Goal: Task Accomplishment & Management: Manage account settings

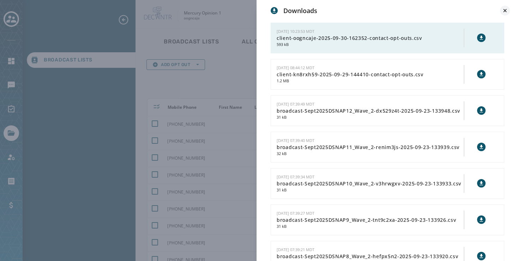
click at [504, 12] on icon at bounding box center [504, 10] width 3 height 3
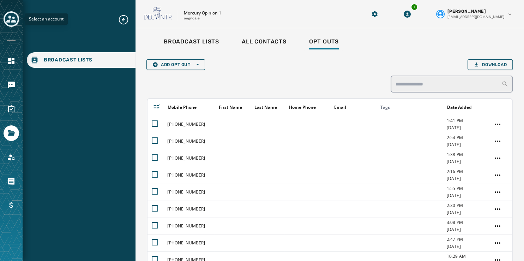
click at [8, 18] on icon "Toggle account select drawer" at bounding box center [11, 19] width 10 height 10
click at [13, 134] on icon "Navigate to Files" at bounding box center [11, 132] width 7 height 5
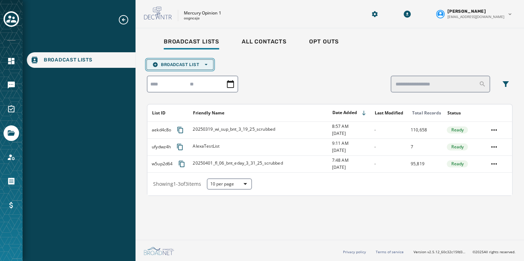
click at [207, 65] on icon "button" at bounding box center [206, 64] width 3 height 3
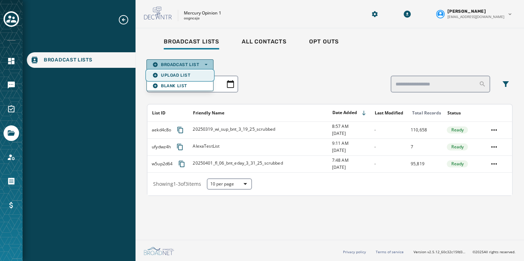
click at [195, 73] on span "Upload List" at bounding box center [179, 75] width 55 height 6
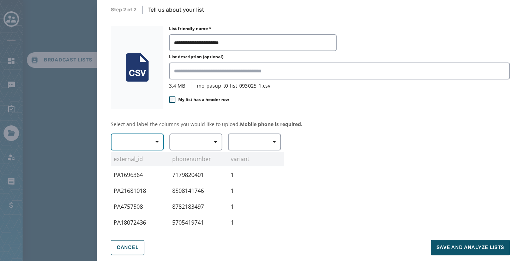
click at [154, 140] on span "button" at bounding box center [154, 142] width 17 height 14
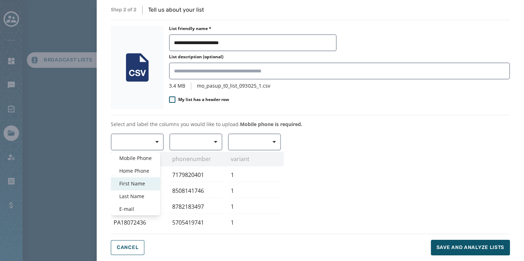
click at [143, 183] on span "First Name" at bounding box center [135, 183] width 32 height 7
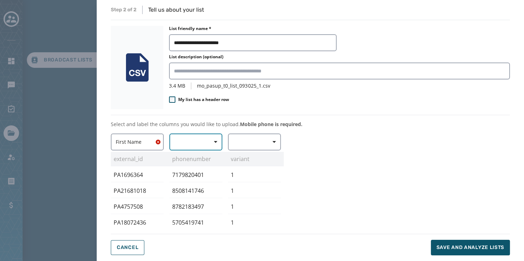
click at [213, 142] on span "button" at bounding box center [213, 142] width 17 height 14
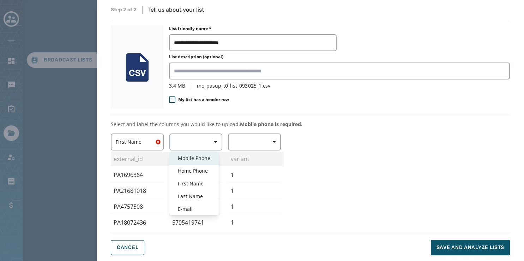
click at [202, 158] on span "Mobile Phone" at bounding box center [194, 158] width 32 height 7
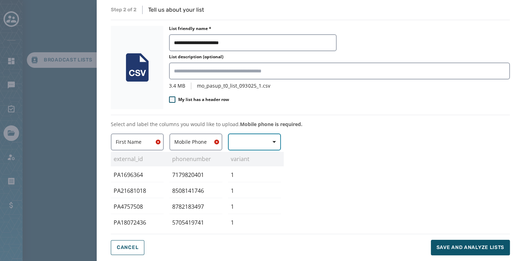
click at [269, 140] on span "button" at bounding box center [271, 142] width 17 height 14
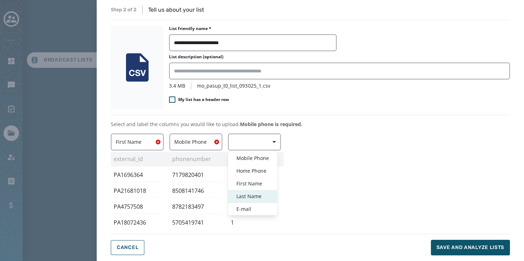
click at [261, 195] on span "Last Name" at bounding box center [253, 196] width 32 height 7
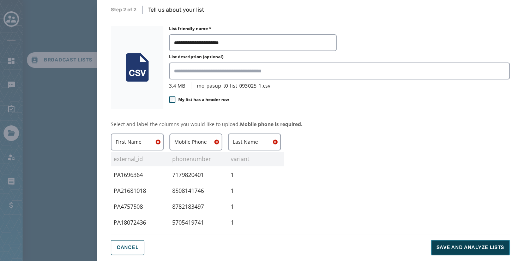
click at [468, 246] on span "Save and analyze lists" at bounding box center [471, 247] width 68 height 7
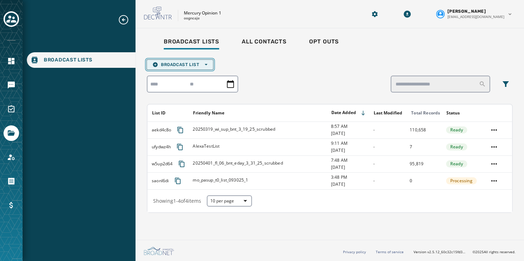
click at [207, 63] on span "Broadcast List Open options" at bounding box center [179, 65] width 55 height 6
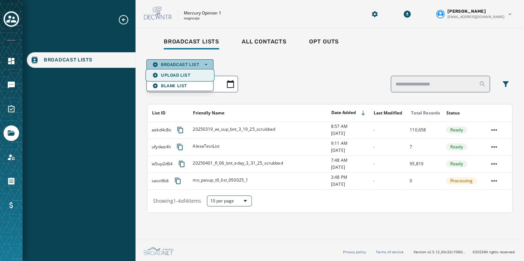
click at [196, 74] on span "Upload List" at bounding box center [179, 75] width 55 height 6
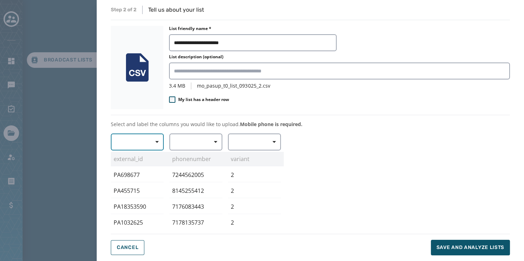
click at [153, 139] on span "button" at bounding box center [154, 142] width 17 height 14
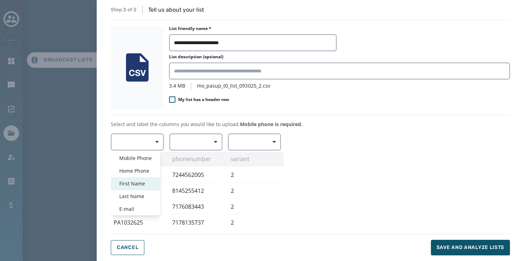
click at [141, 180] on span "First Name" at bounding box center [135, 183] width 32 height 7
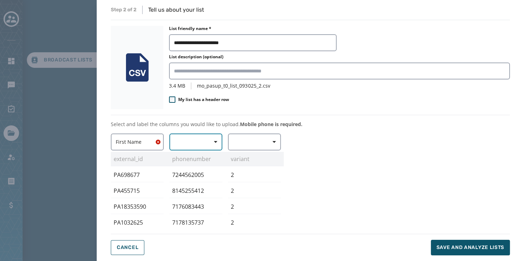
click at [200, 142] on button "button" at bounding box center [195, 141] width 53 height 17
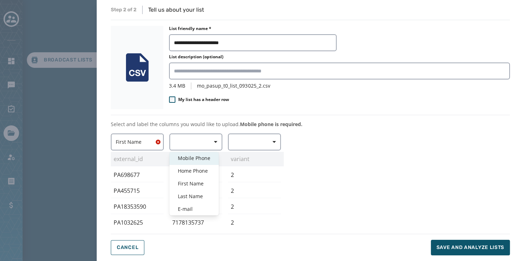
click at [209, 157] on span "Mobile Phone" at bounding box center [194, 158] width 32 height 7
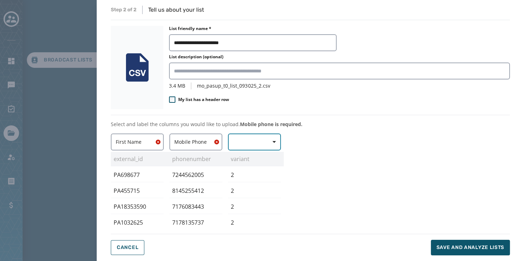
click at [257, 146] on button "button" at bounding box center [254, 141] width 53 height 17
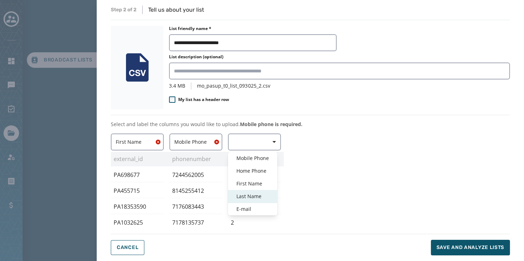
click at [255, 193] on span "Last Name" at bounding box center [253, 196] width 32 height 7
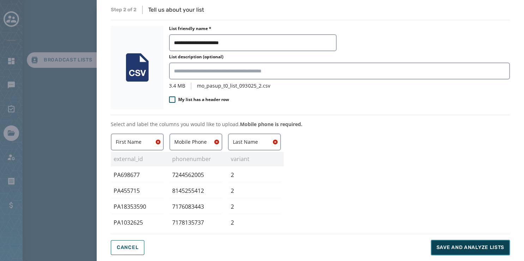
click at [477, 245] on span "Save and analyze lists" at bounding box center [471, 247] width 68 height 7
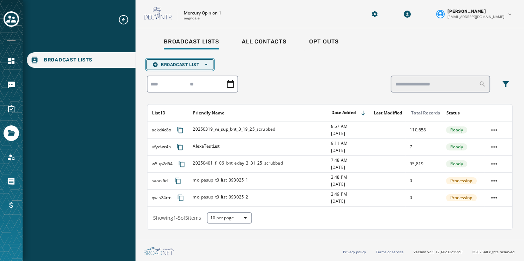
click at [203, 65] on span "Broadcast List Open options" at bounding box center [179, 65] width 55 height 6
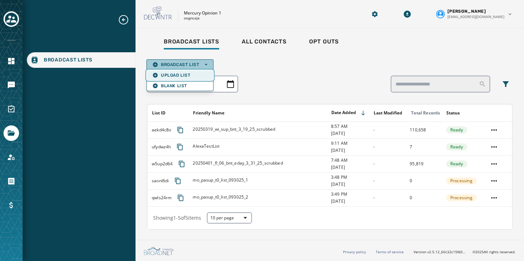
click at [199, 72] on button "Upload List" at bounding box center [180, 75] width 66 height 10
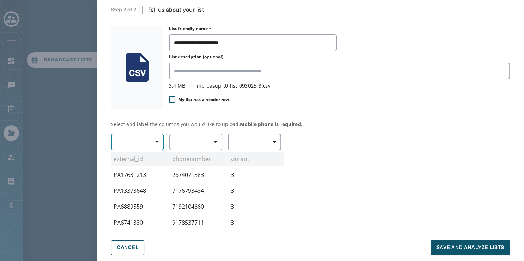
click at [150, 145] on span "button" at bounding box center [154, 142] width 17 height 14
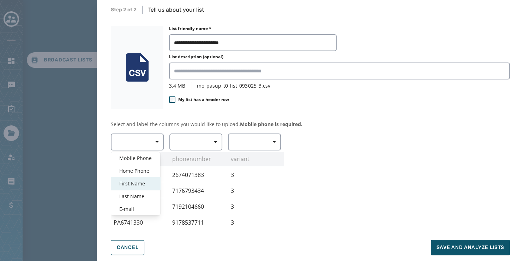
click at [140, 180] on span "First Name" at bounding box center [135, 183] width 32 height 7
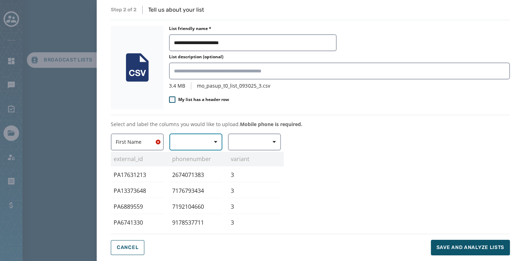
click at [215, 140] on icon "button" at bounding box center [216, 142] width 4 height 4
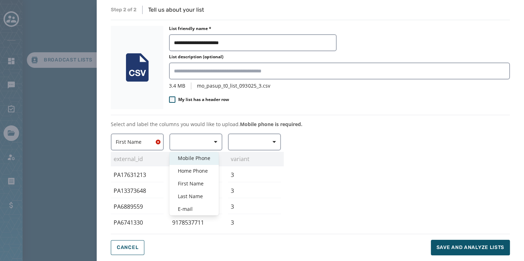
click at [207, 158] on span "Mobile Phone" at bounding box center [194, 158] width 32 height 7
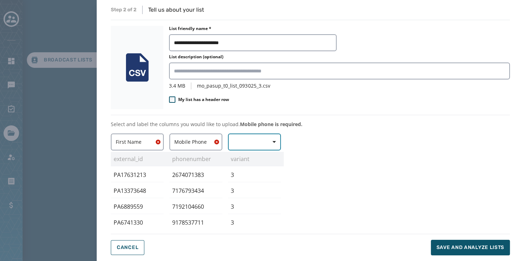
click at [271, 145] on span "button" at bounding box center [271, 142] width 17 height 14
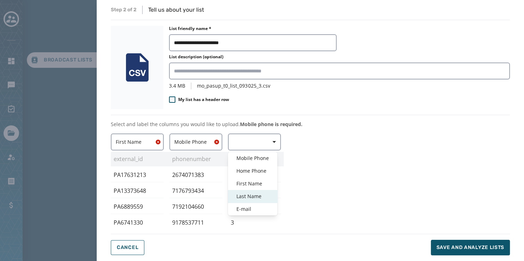
click at [262, 191] on div "Last Name" at bounding box center [252, 196] width 49 height 13
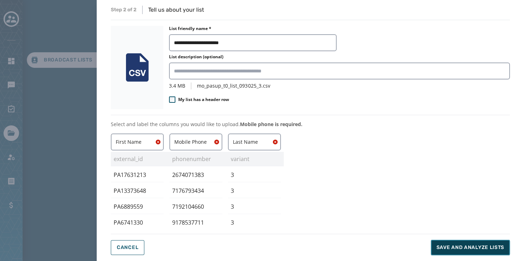
click at [458, 246] on span "Save and analyze lists" at bounding box center [471, 247] width 68 height 7
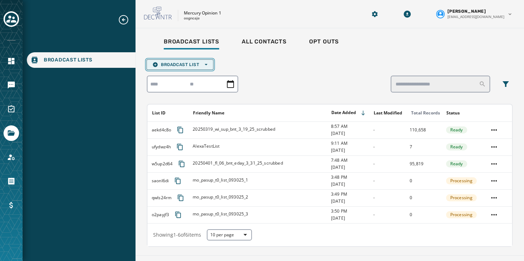
click at [207, 61] on button "Broadcast List Open options" at bounding box center [179, 64] width 67 height 11
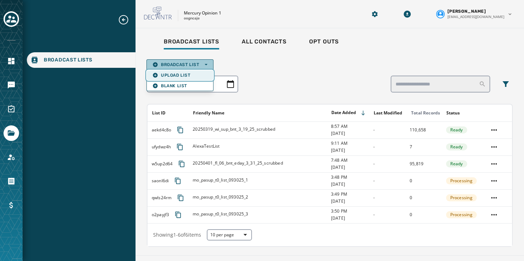
click at [202, 73] on span "Upload List" at bounding box center [179, 75] width 55 height 6
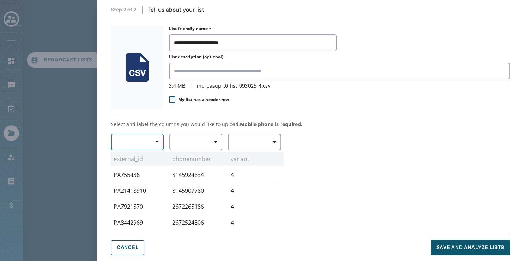
click at [150, 142] on span "button" at bounding box center [154, 142] width 17 height 14
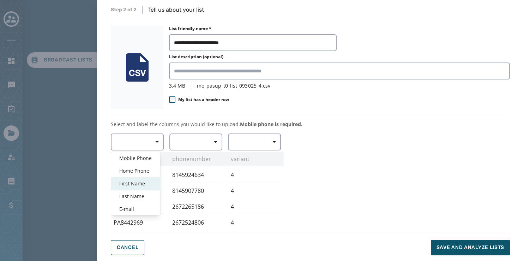
click at [140, 181] on span "First Name" at bounding box center [135, 183] width 32 height 7
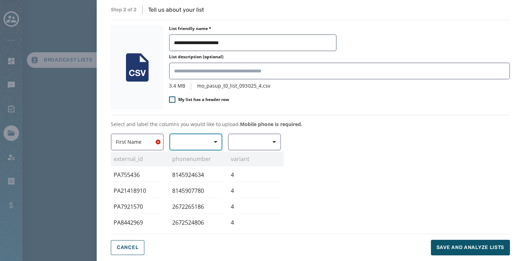
click at [208, 143] on span "button" at bounding box center [213, 142] width 17 height 14
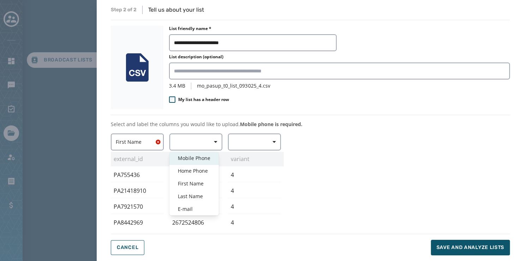
click at [206, 160] on span "Mobile Phone" at bounding box center [194, 158] width 32 height 7
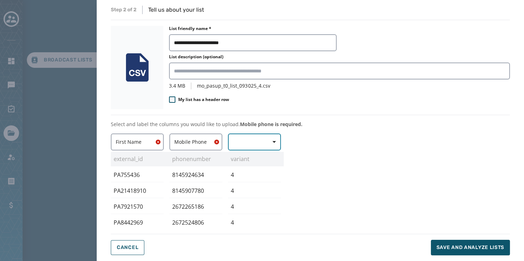
click at [258, 142] on button "button" at bounding box center [254, 141] width 53 height 17
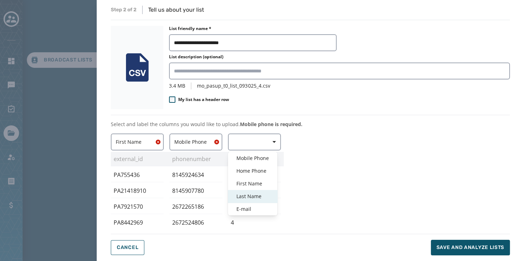
click at [260, 194] on span "Last Name" at bounding box center [253, 196] width 32 height 7
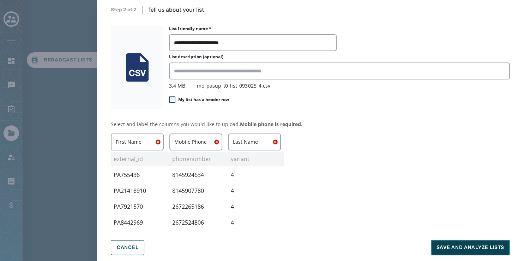
click at [457, 251] on button "Save and analyze lists" at bounding box center [470, 248] width 79 height 16
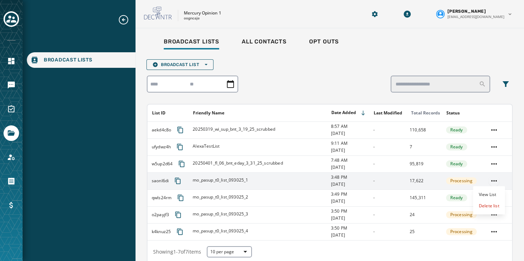
click at [490, 180] on html "Broadcast Lists Skip To Main Content Mercury Opinion 1 oogncaje [PERSON_NAME] […" at bounding box center [262, 130] width 524 height 261
click at [485, 204] on div "Delete list" at bounding box center [489, 205] width 32 height 11
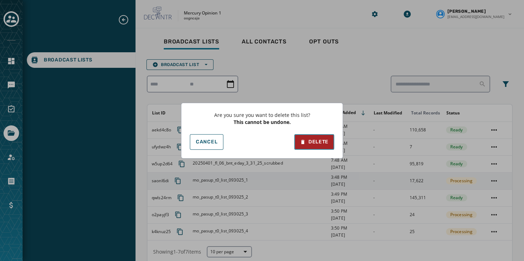
click at [310, 145] on div "Delete" at bounding box center [314, 141] width 29 height 7
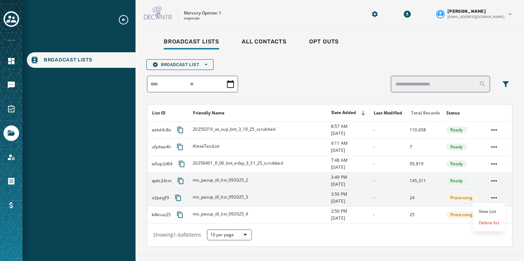
click at [488, 196] on html "Broadcast Lists Skip To Main Content Mercury Opinion 1 oogncaje Susan Fullerton…" at bounding box center [262, 130] width 524 height 261
click at [484, 220] on div "Delete list" at bounding box center [489, 222] width 32 height 11
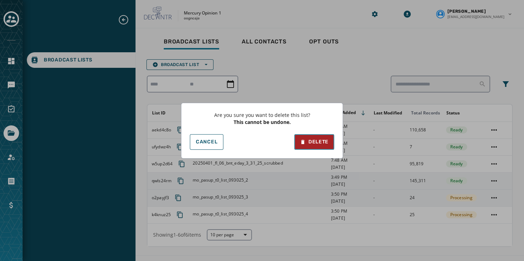
click at [310, 142] on div "Delete" at bounding box center [314, 141] width 29 height 7
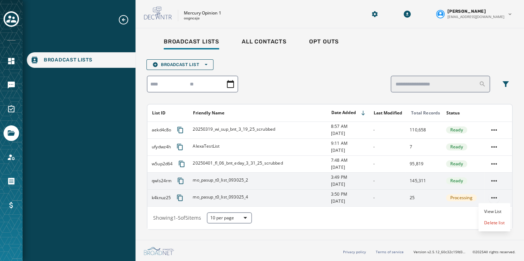
click at [494, 197] on html "Broadcast Lists Skip To Main Content Mercury Opinion 1 oogncaje Susan Fullerton…" at bounding box center [262, 130] width 524 height 261
click at [491, 221] on div "Delete list" at bounding box center [495, 222] width 32 height 11
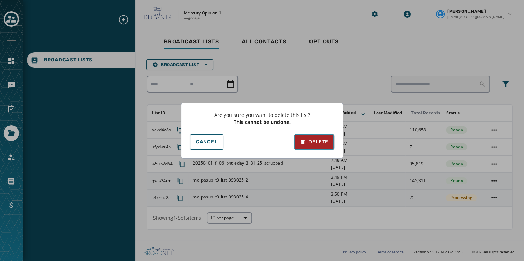
click at [310, 139] on div "Delete" at bounding box center [314, 141] width 29 height 7
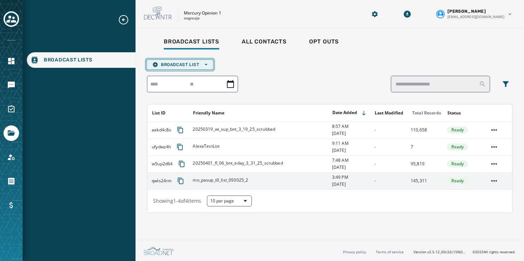
click at [197, 62] on span "Broadcast List Open options" at bounding box center [179, 65] width 55 height 6
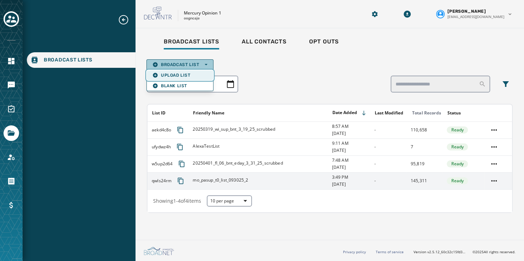
click at [200, 76] on span "Upload List" at bounding box center [179, 75] width 55 height 6
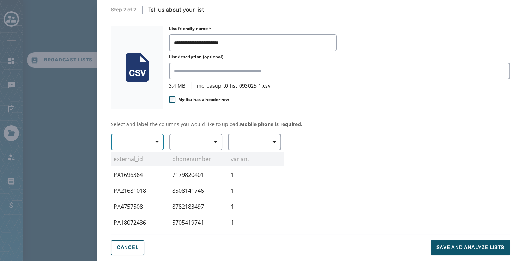
click at [150, 144] on span "button" at bounding box center [154, 142] width 17 height 14
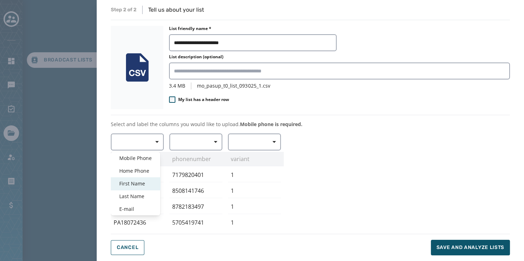
click at [143, 179] on div "First Name" at bounding box center [135, 183] width 49 height 13
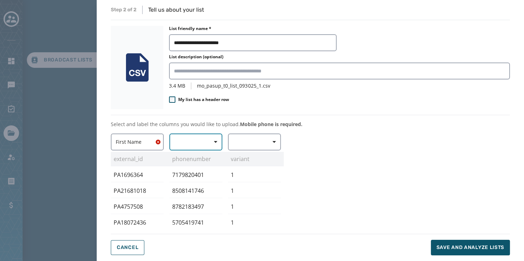
click at [205, 144] on span "button" at bounding box center [213, 142] width 17 height 14
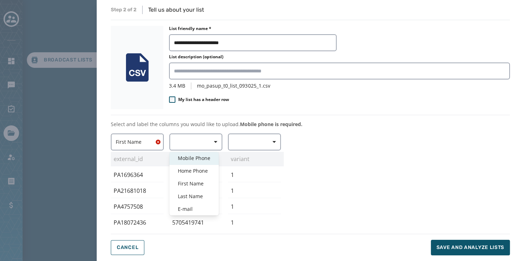
click at [207, 160] on span "Mobile Phone" at bounding box center [194, 158] width 32 height 7
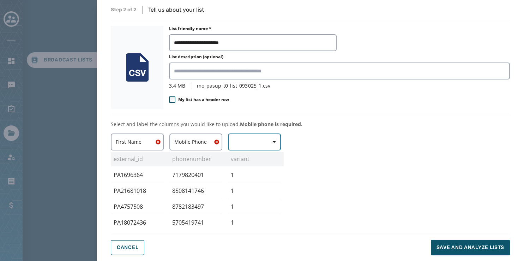
click at [255, 140] on button "button" at bounding box center [254, 141] width 53 height 17
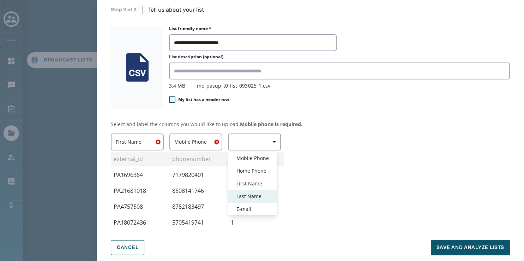
click at [263, 193] on span "Last Name" at bounding box center [253, 196] width 32 height 7
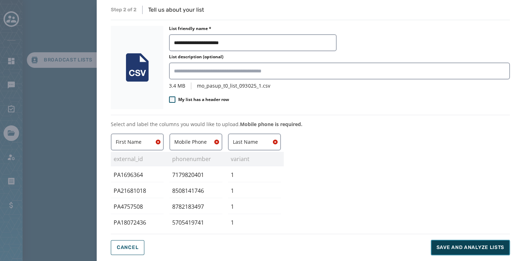
click at [485, 246] on span "Save and analyze lists" at bounding box center [471, 247] width 68 height 7
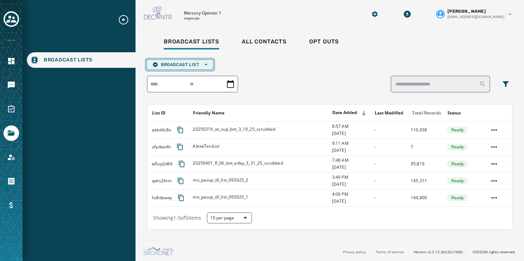
click at [201, 62] on span "Broadcast List Open options" at bounding box center [179, 65] width 55 height 6
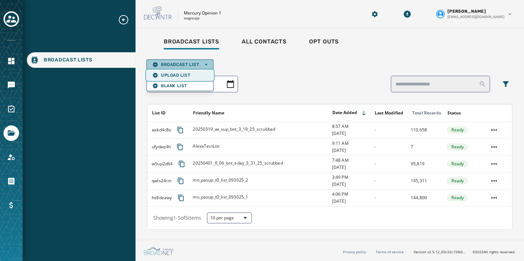
click at [187, 75] on span "Upload List" at bounding box center [179, 75] width 55 height 6
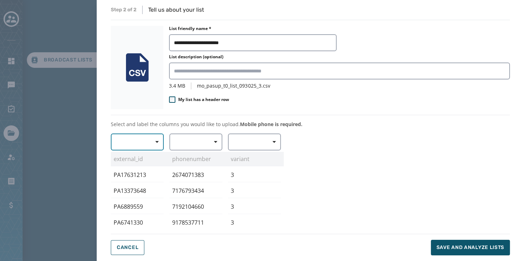
click at [150, 136] on span "button" at bounding box center [154, 142] width 17 height 14
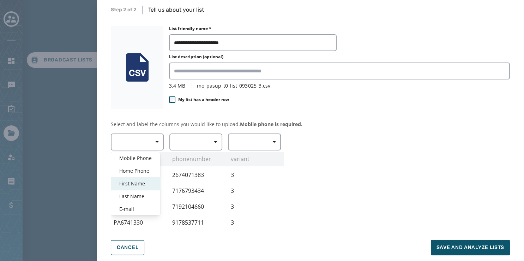
click at [139, 182] on span "First Name" at bounding box center [135, 183] width 32 height 7
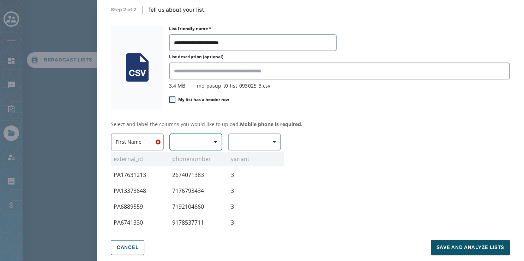
click at [215, 140] on icon "button" at bounding box center [216, 142] width 4 height 4
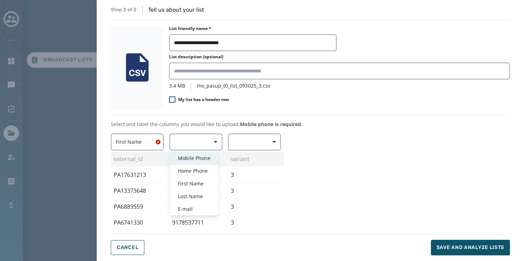
click at [205, 158] on span "Mobile Phone" at bounding box center [194, 158] width 32 height 7
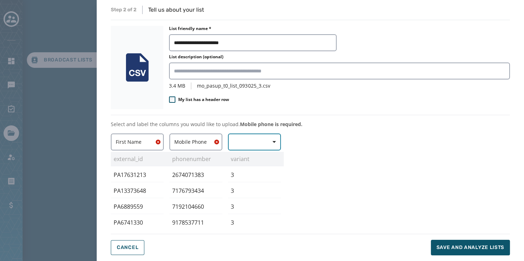
click at [267, 139] on span "button" at bounding box center [271, 142] width 17 height 14
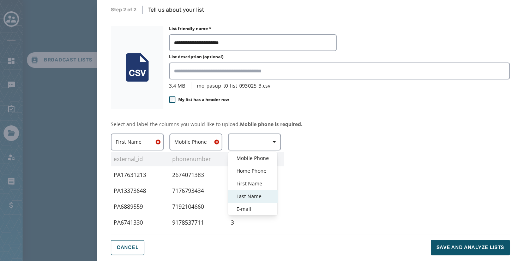
click at [257, 191] on div "Last Name" at bounding box center [252, 196] width 49 height 13
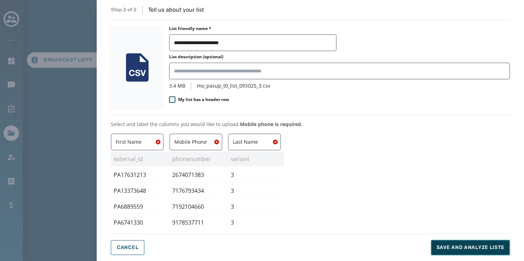
click at [465, 245] on span "Save and analyze lists" at bounding box center [471, 247] width 68 height 7
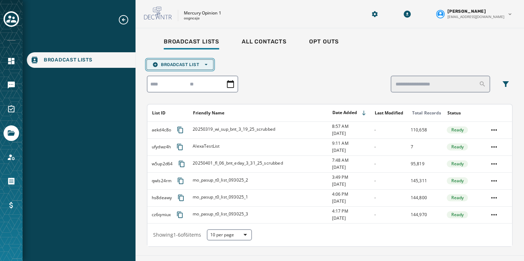
click at [192, 62] on span "Broadcast List Open options" at bounding box center [179, 65] width 55 height 6
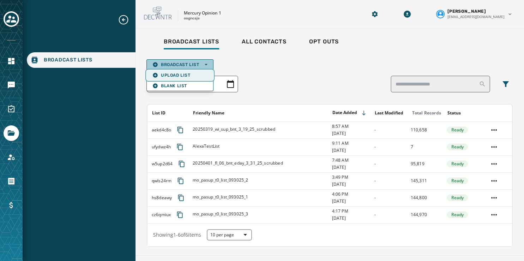
click at [190, 72] on span "Upload List" at bounding box center [179, 75] width 55 height 6
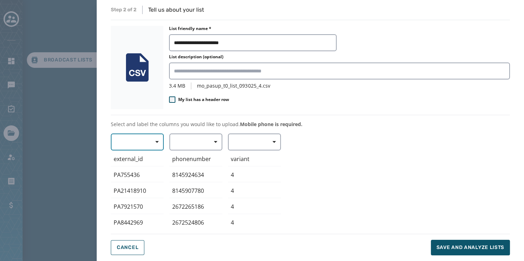
click at [150, 140] on span "button" at bounding box center [154, 142] width 17 height 14
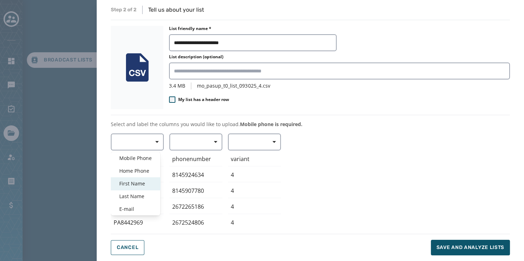
click at [138, 185] on span "First Name" at bounding box center [135, 183] width 32 height 7
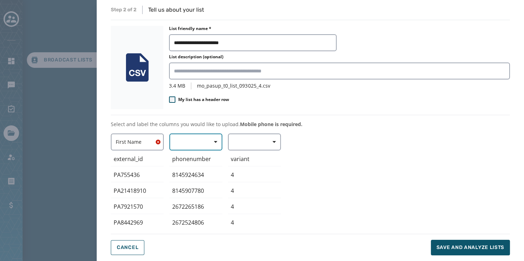
click at [214, 142] on span "button" at bounding box center [213, 142] width 17 height 14
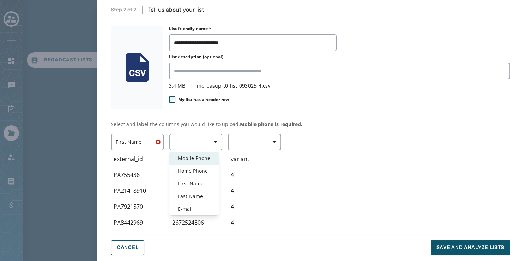
click at [201, 157] on span "Mobile Phone" at bounding box center [194, 158] width 32 height 7
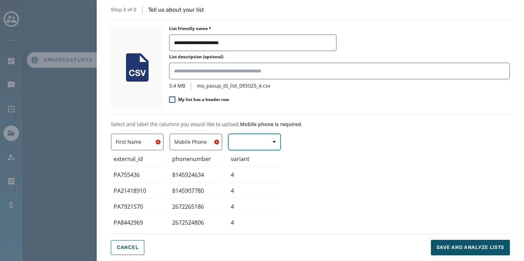
click at [257, 140] on button "button" at bounding box center [254, 141] width 53 height 17
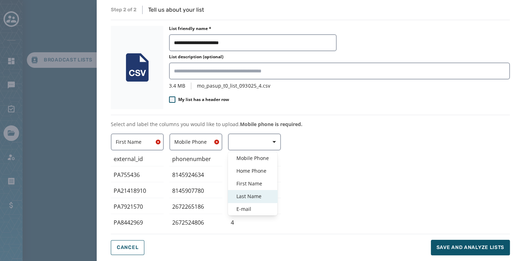
click at [259, 194] on span "Last Name" at bounding box center [253, 196] width 32 height 7
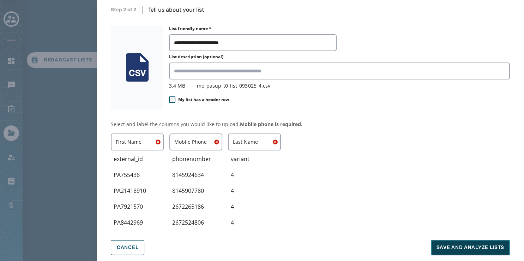
click at [463, 246] on span "Save and analyze lists" at bounding box center [471, 247] width 68 height 7
